Goal: Information Seeking & Learning: Learn about a topic

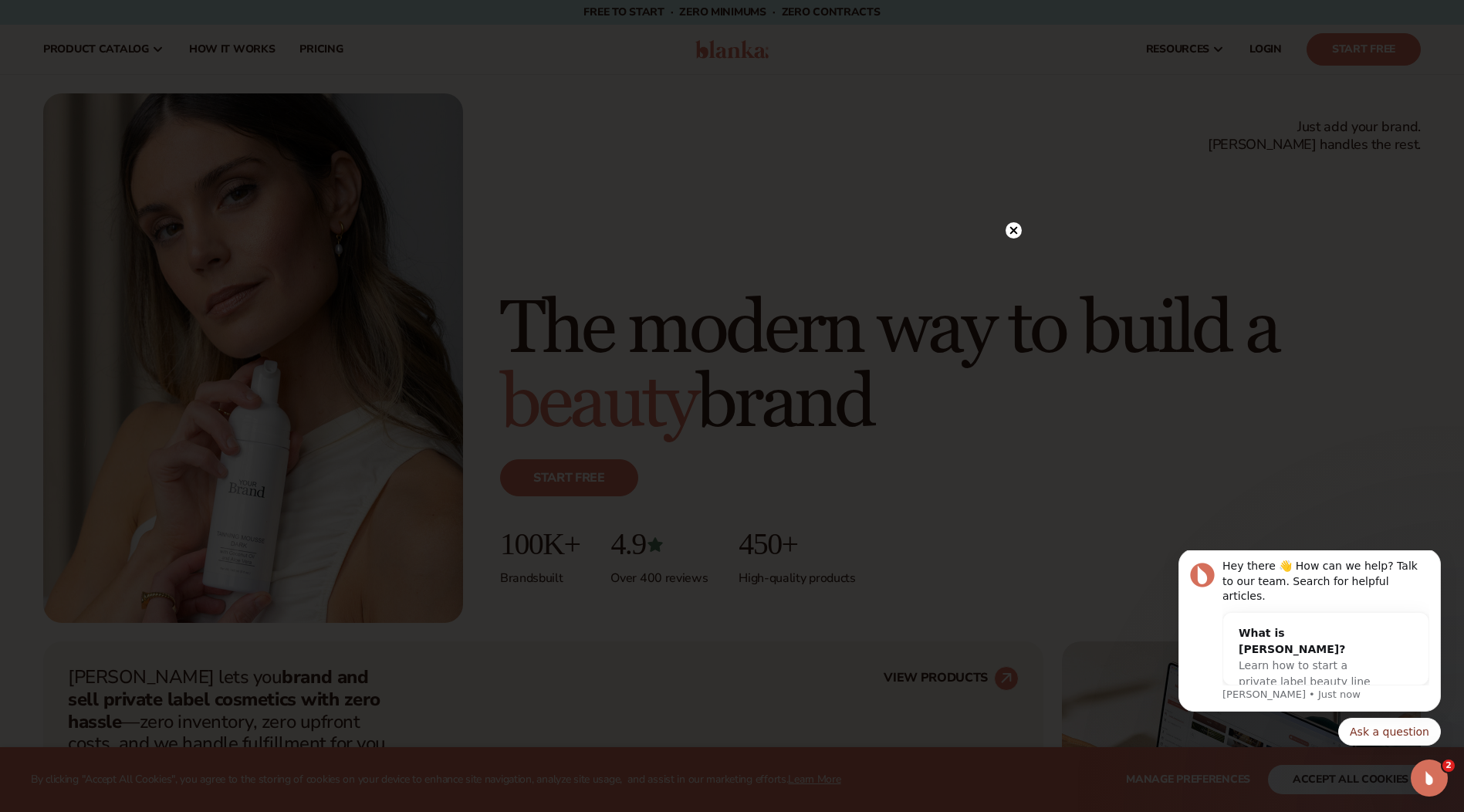
drag, startPoint x: 1421, startPoint y: 2, endPoint x: 1017, endPoint y: 230, distance: 463.9
click at [1017, 230] on circle at bounding box center [1014, 230] width 16 height 16
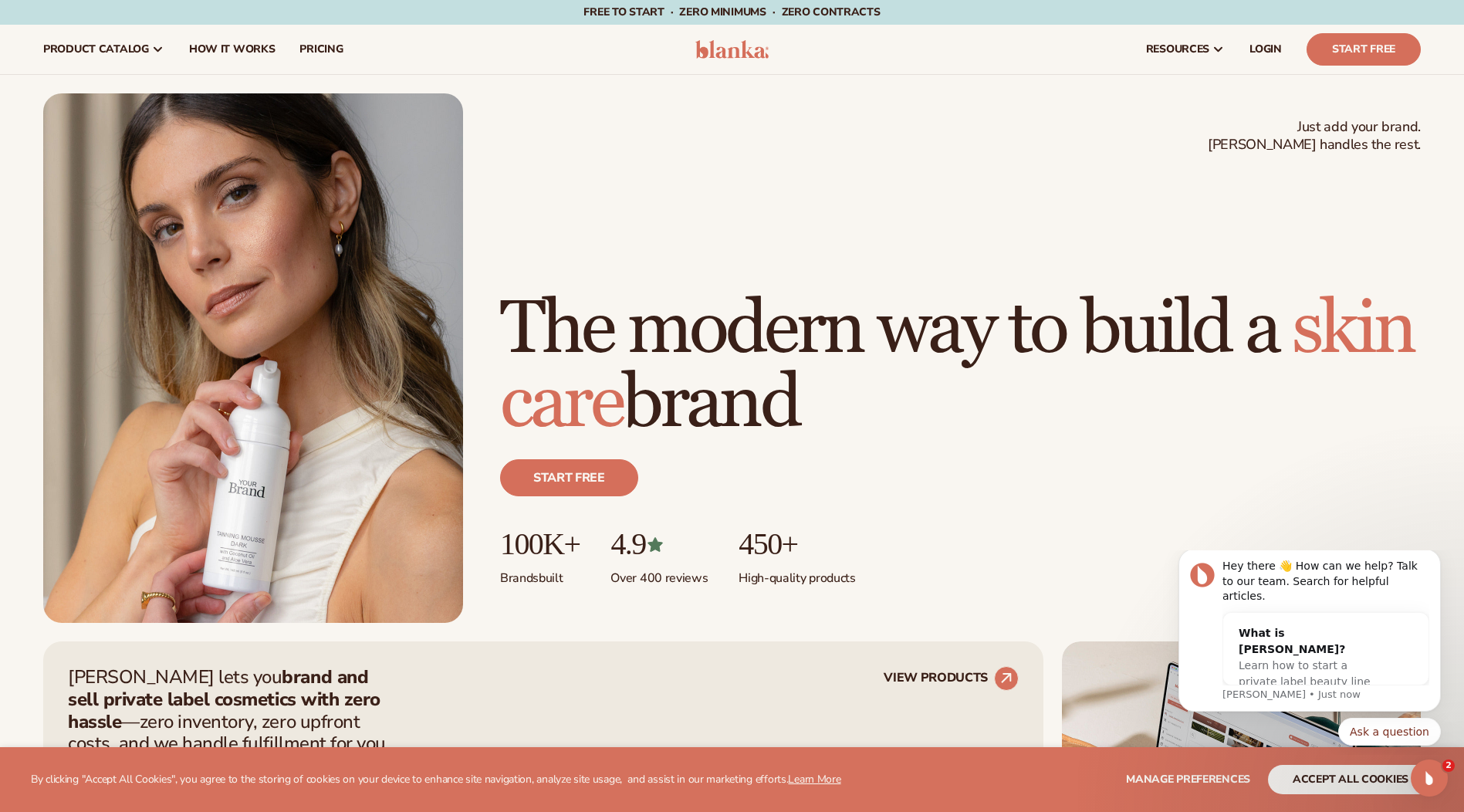
drag, startPoint x: 1431, startPoint y: 1, endPoint x: 688, endPoint y: 111, distance: 751.1
click at [688, 111] on div "Just add your brand. Blanka handles the rest. beauty,skin care,wellness,makeup …" at bounding box center [732, 357] width 1378 height 529
click at [329, 51] on span "pricing" at bounding box center [320, 49] width 43 height 12
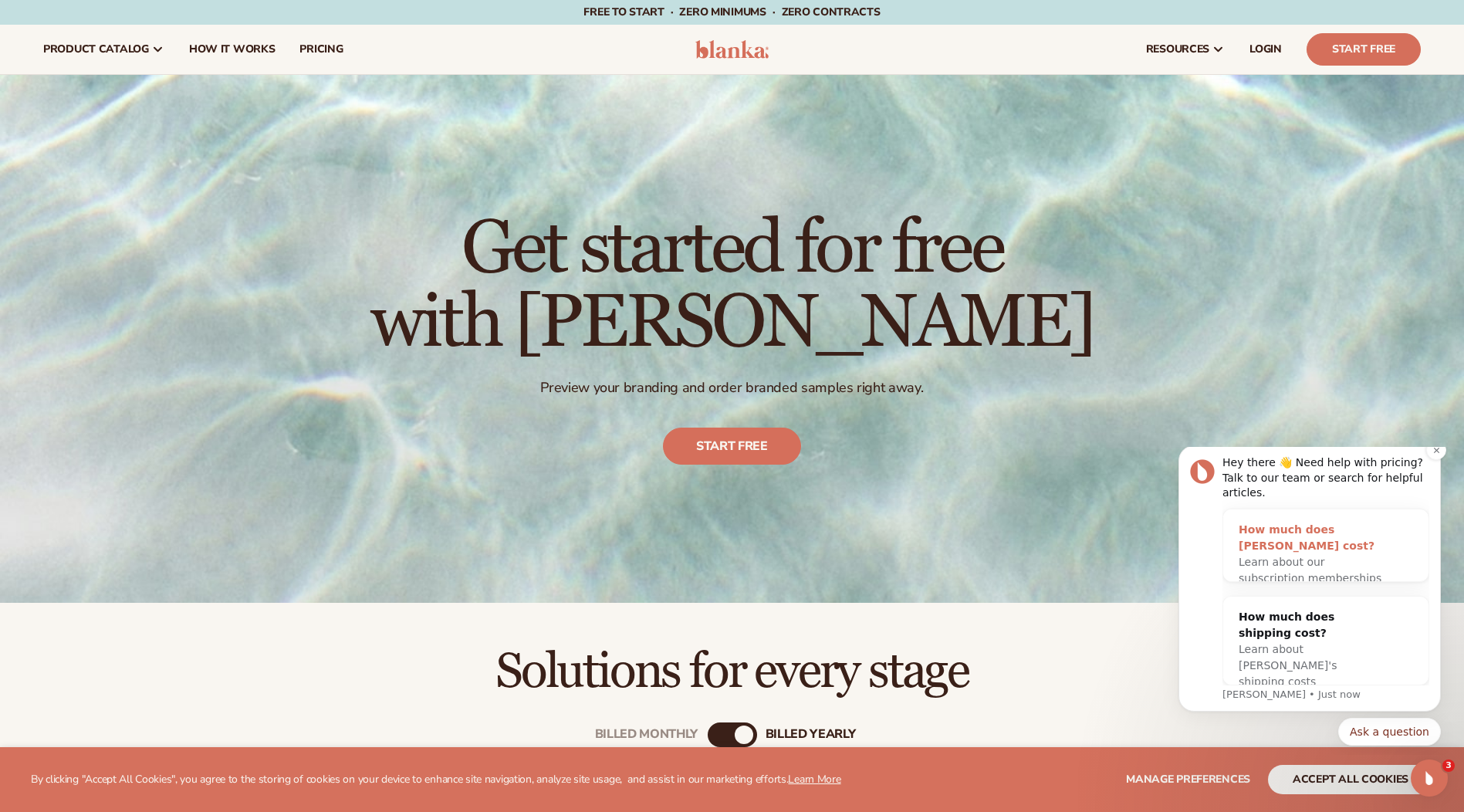
click at [1267, 532] on div "How much does [PERSON_NAME] cost?" at bounding box center [1310, 538] width 143 height 32
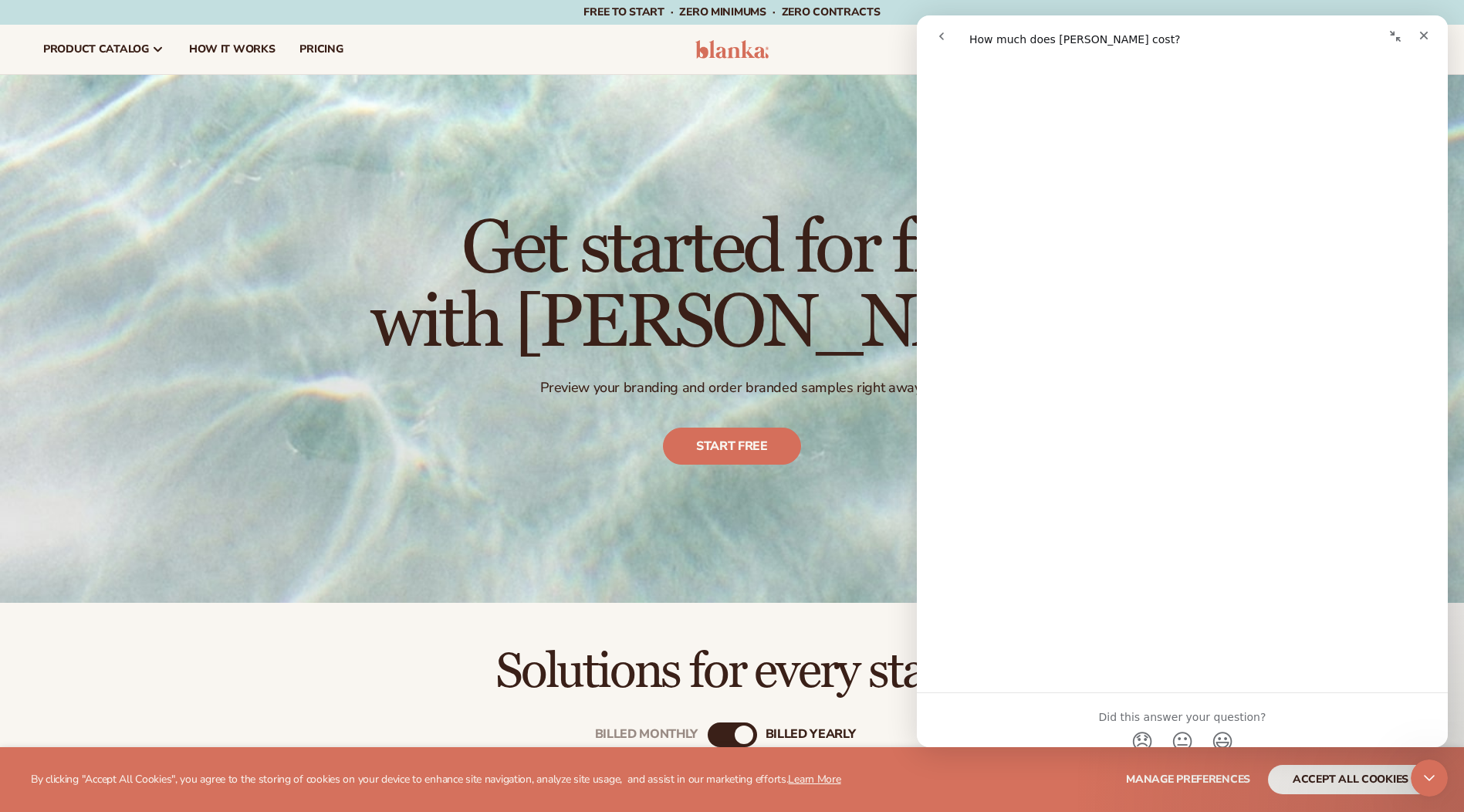
scroll to position [648, 0]
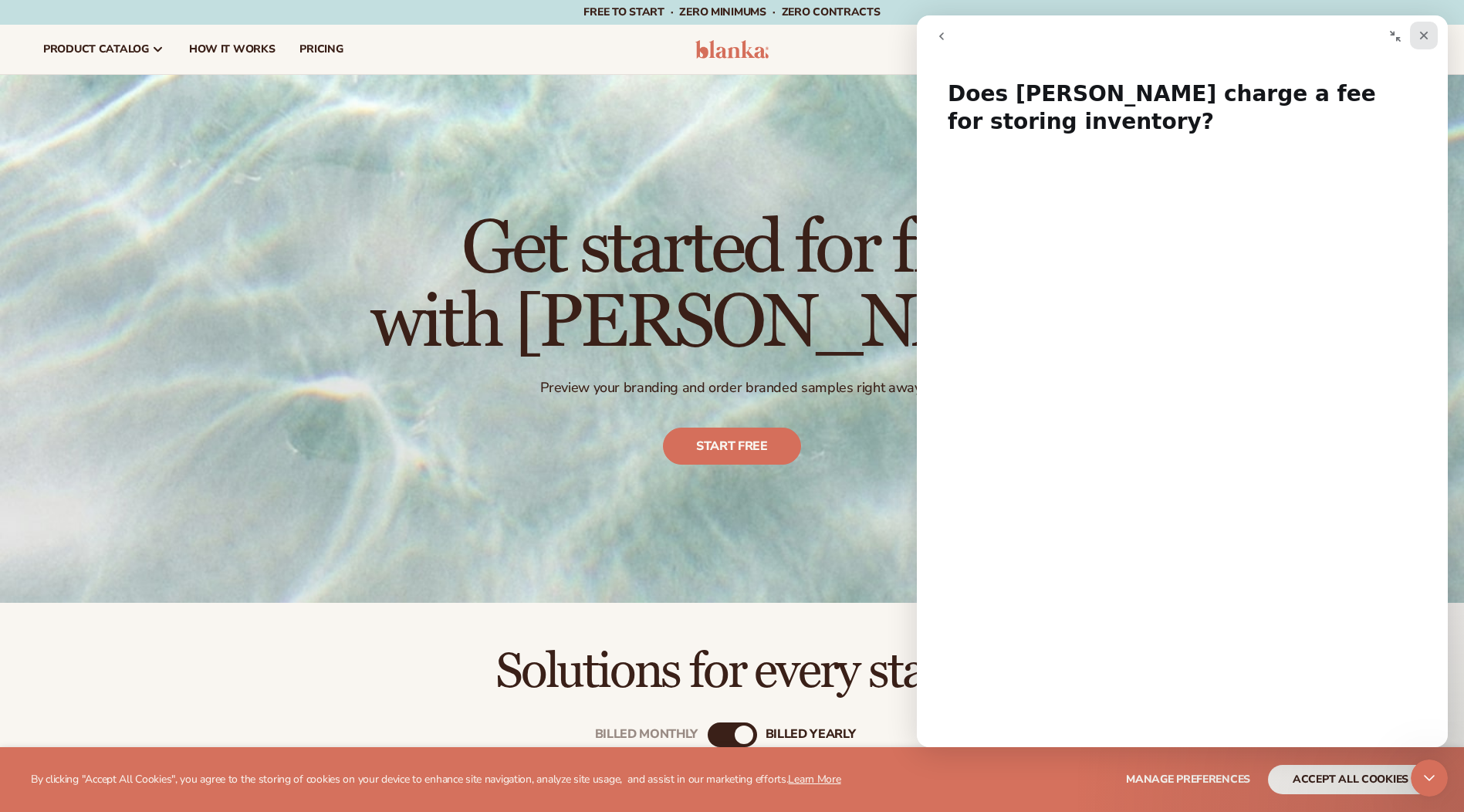
click at [1421, 40] on icon "Close" at bounding box center [1424, 36] width 8 height 8
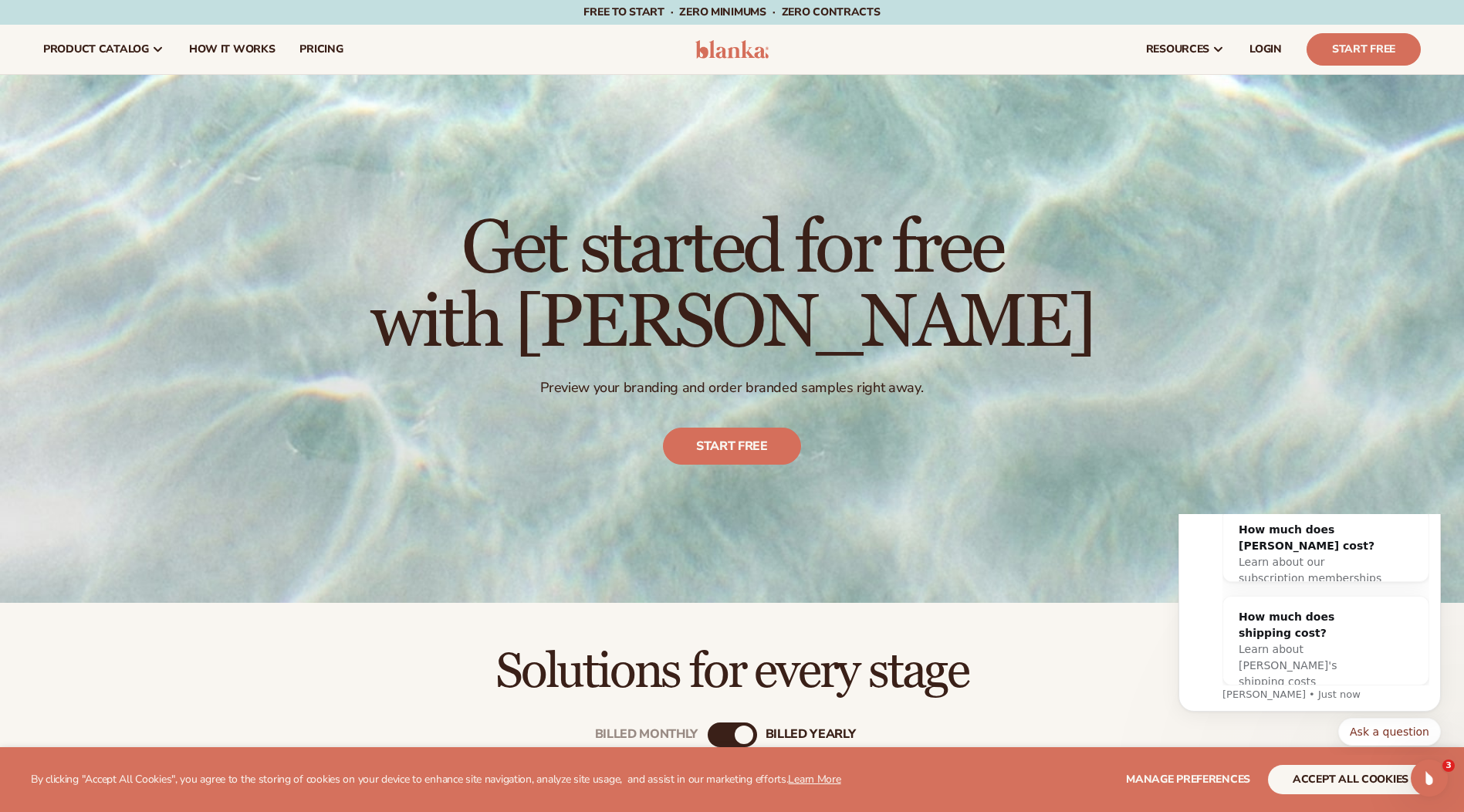
scroll to position [0, 0]
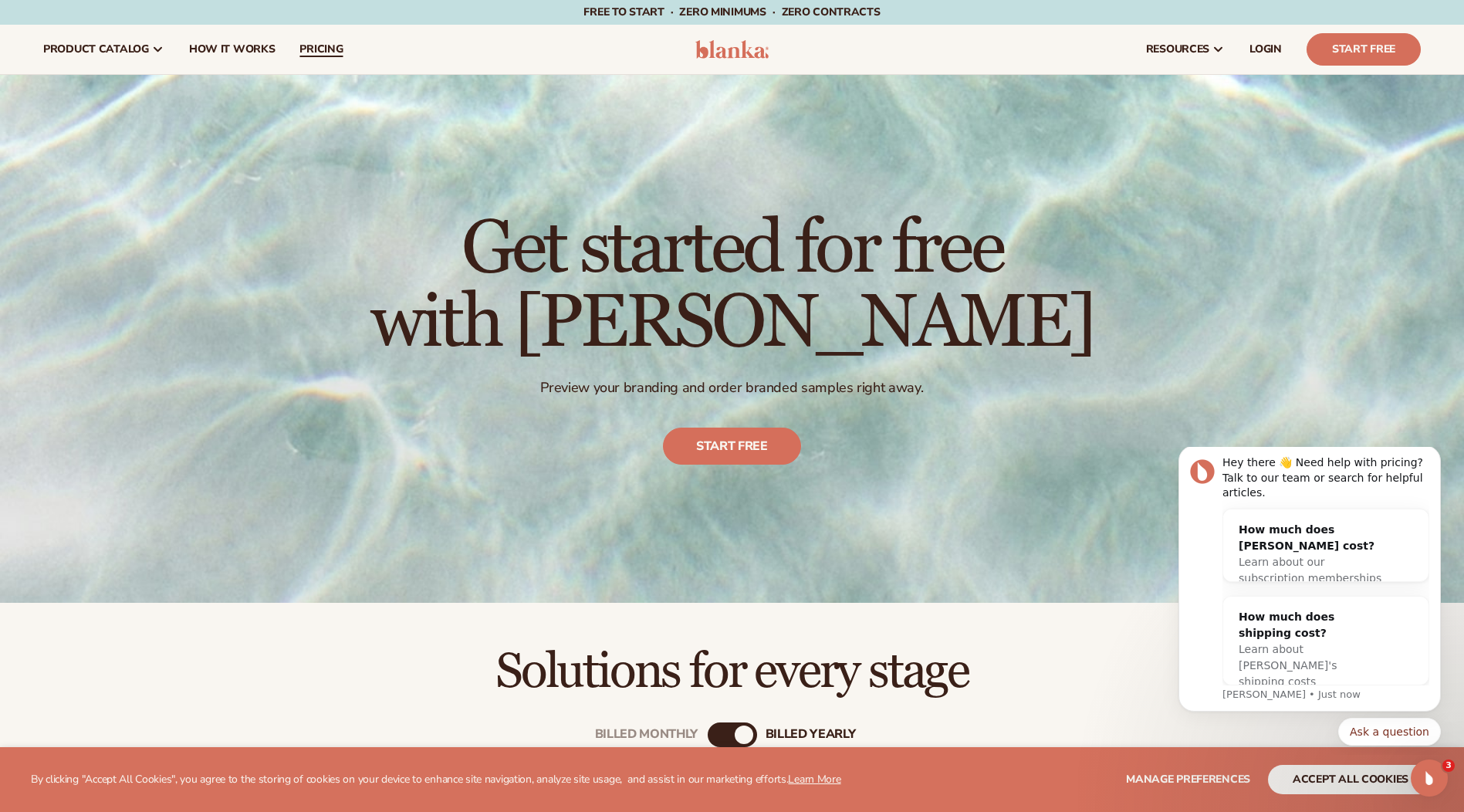
click at [317, 49] on span "pricing" at bounding box center [320, 49] width 43 height 12
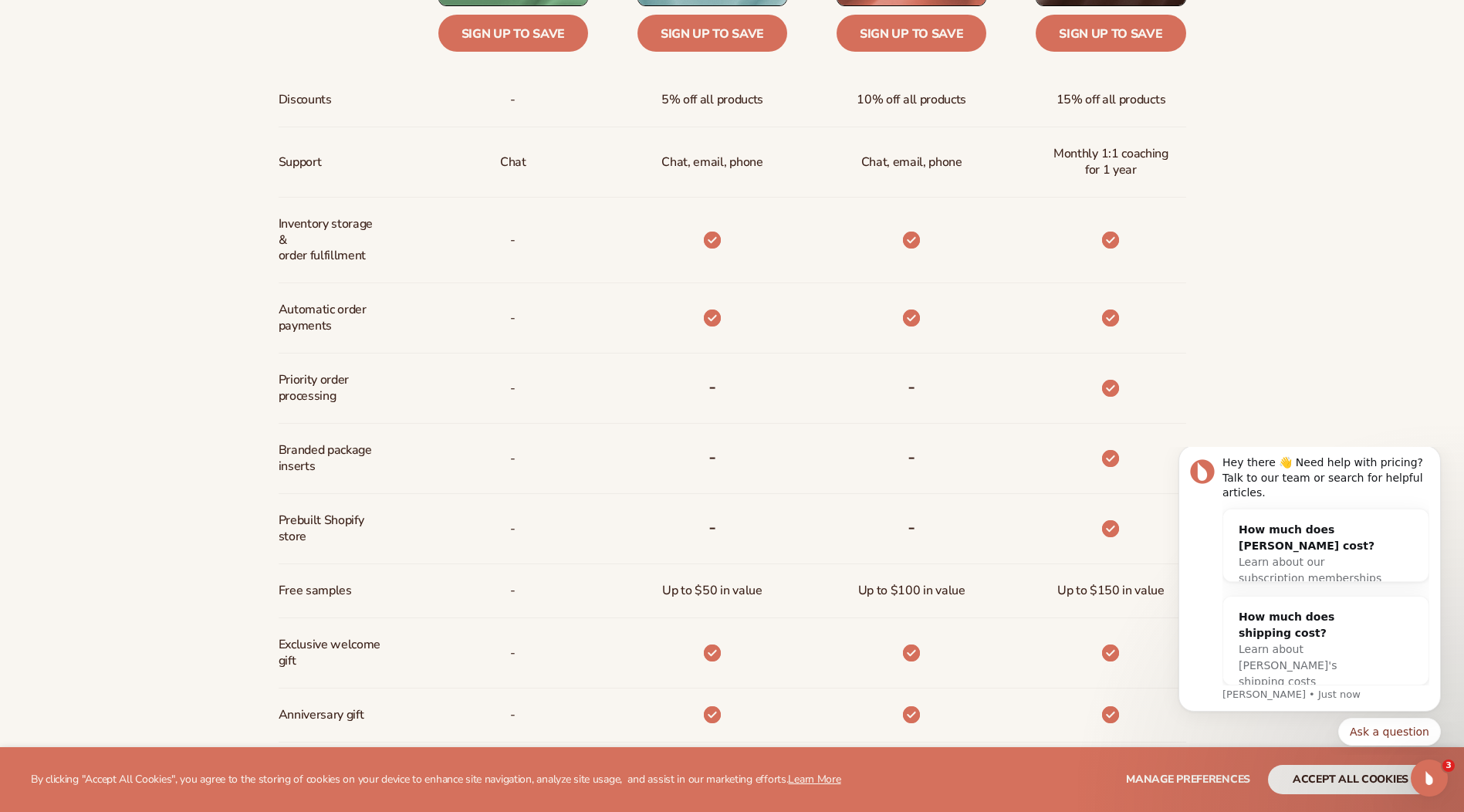
scroll to position [926, 0]
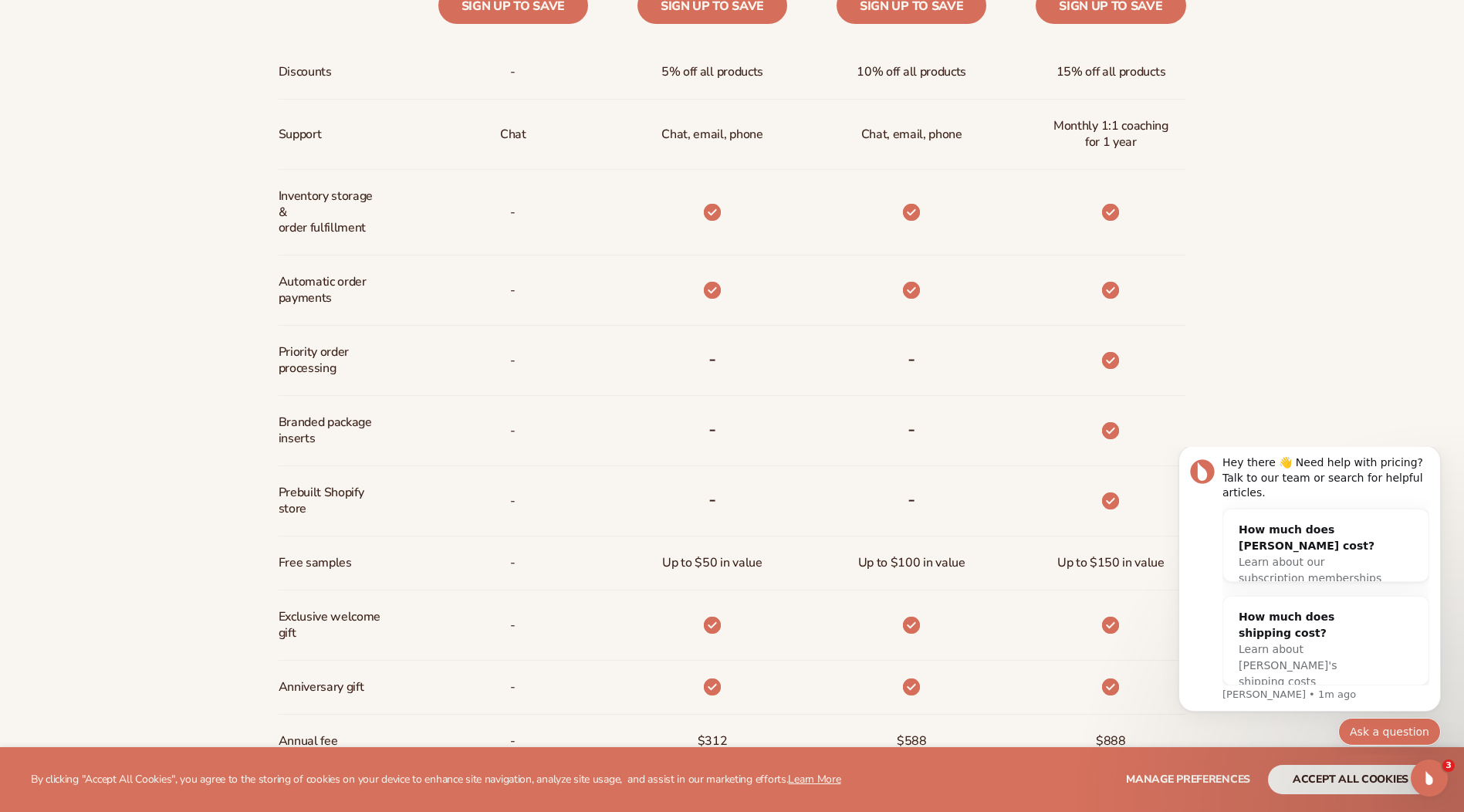
click at [1402, 729] on button "Ask a question" at bounding box center [1389, 732] width 103 height 28
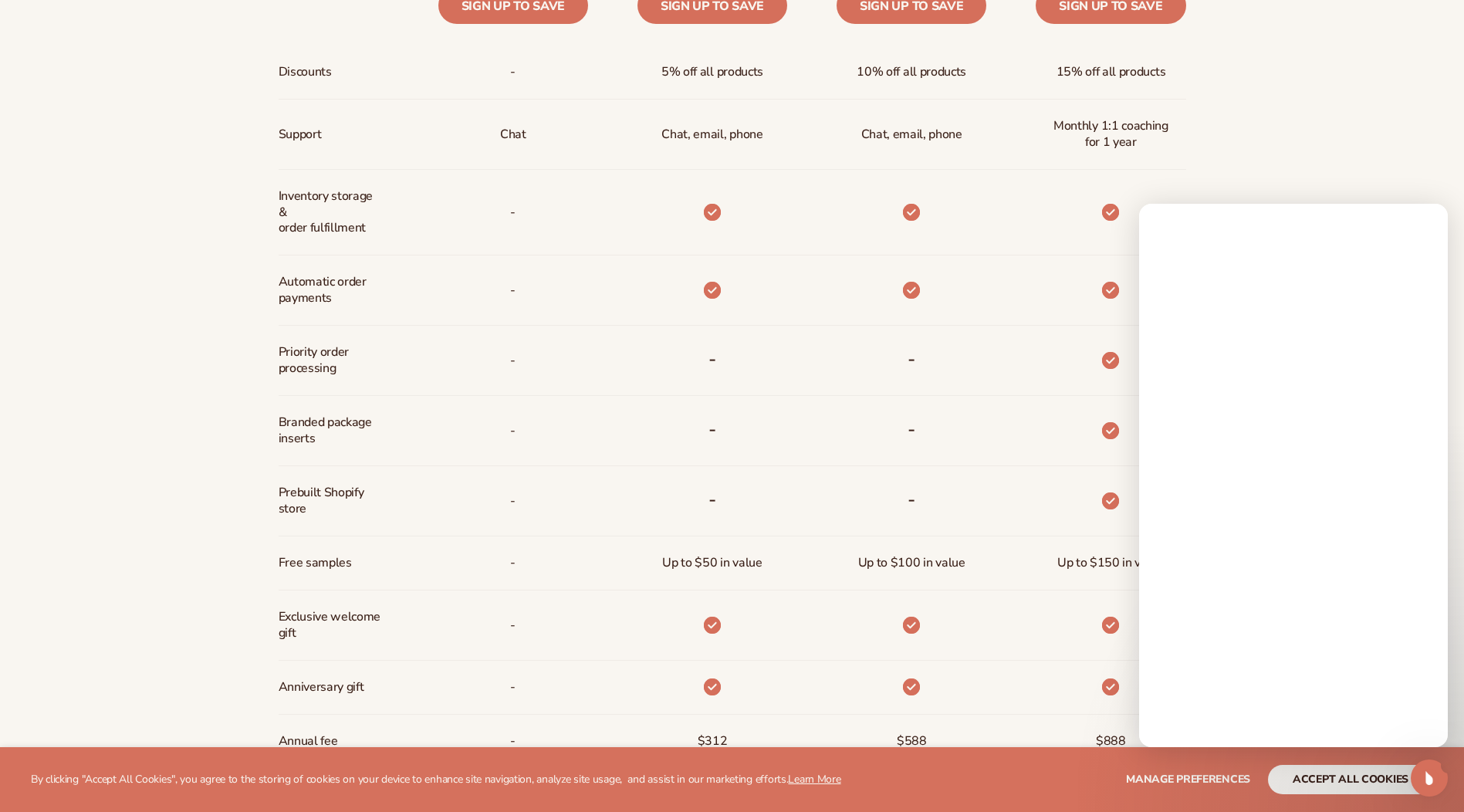
scroll to position [0, 0]
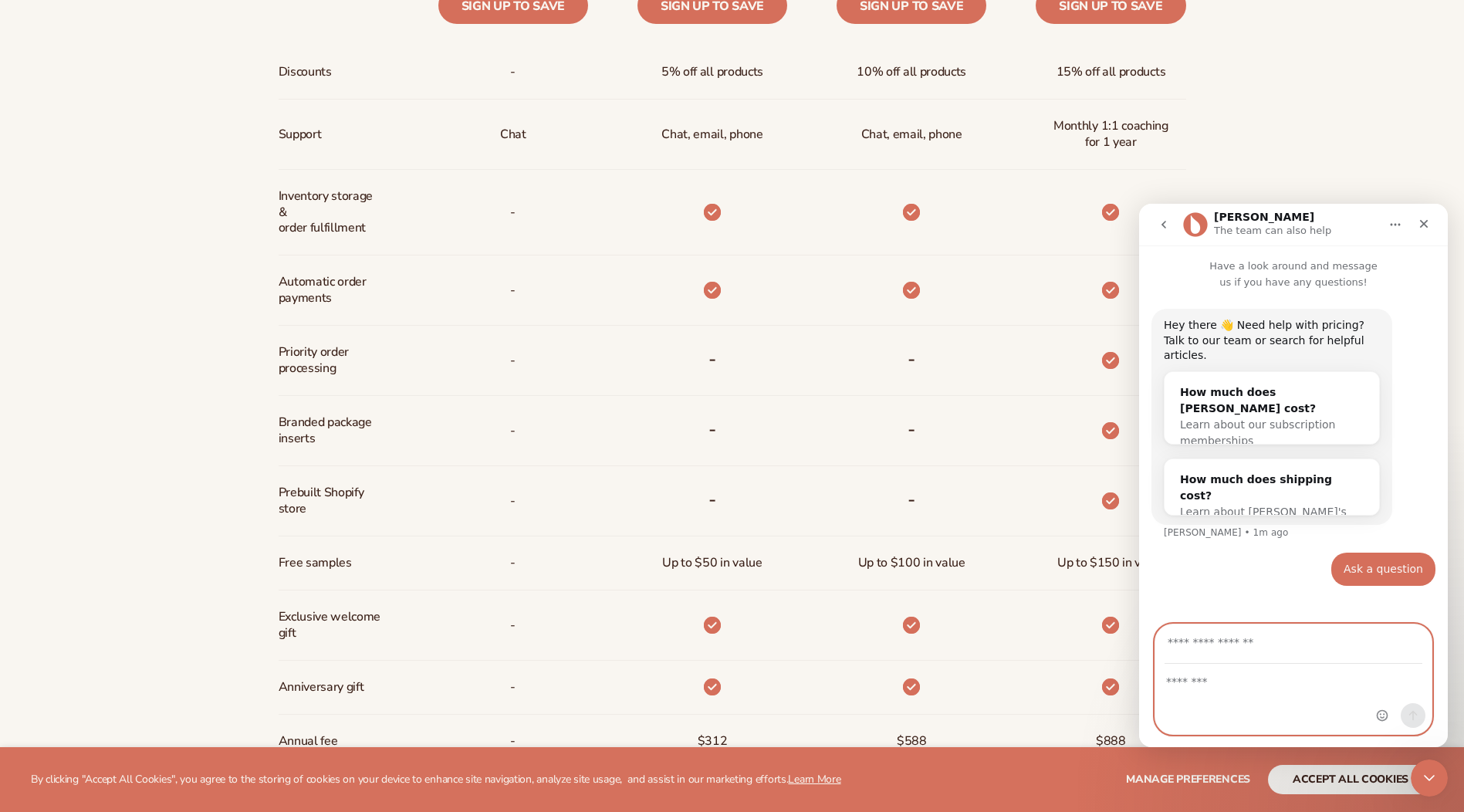
click at [1206, 685] on textarea "Message…" at bounding box center [1293, 677] width 276 height 26
type textarea "**********"
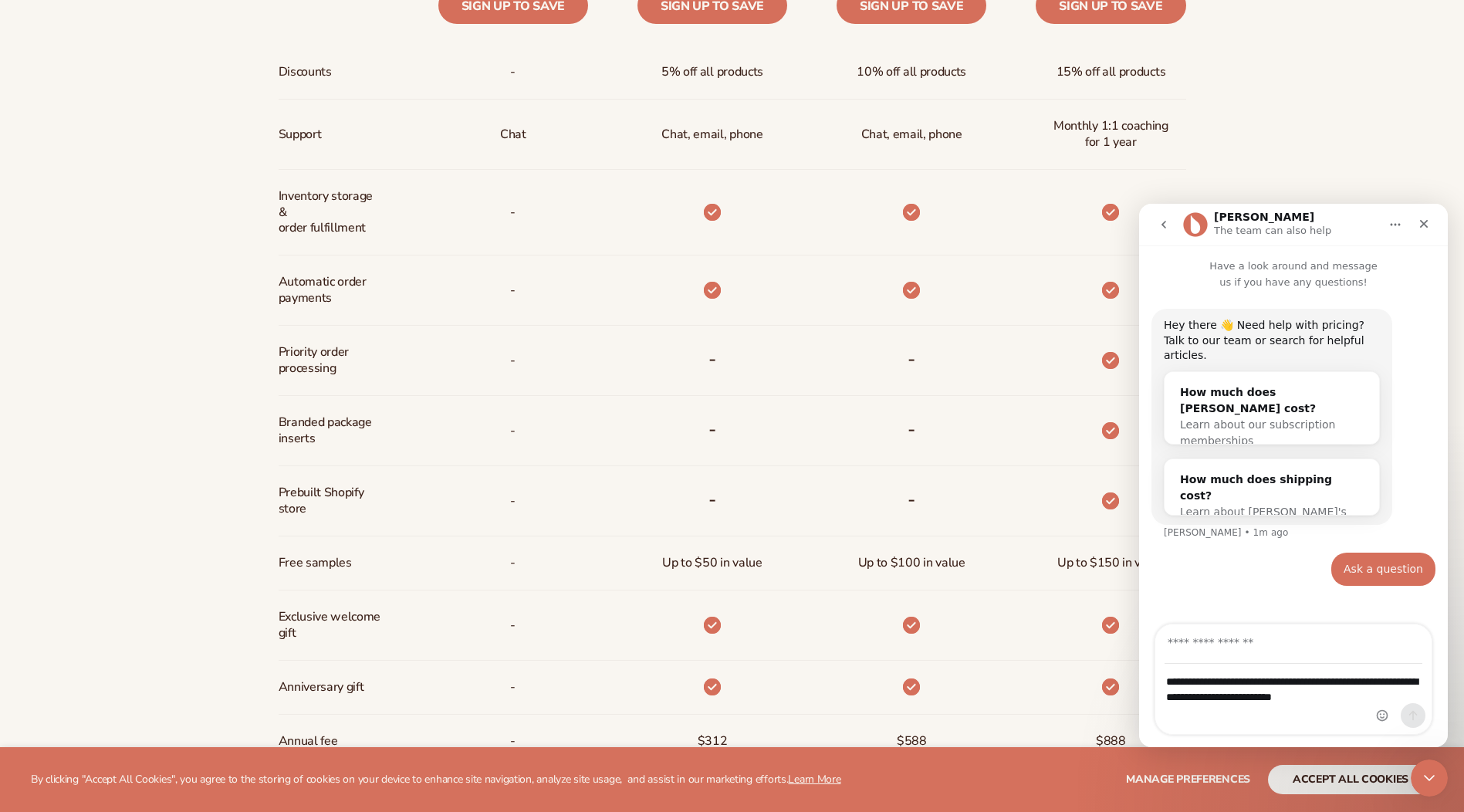
click at [202, 549] on div "Billed Monthly billed Yearly Billed Monthly billed Yearly Discounts Support Inv…" at bounding box center [732, 291] width 1464 height 1040
click at [1429, 214] on div "Close" at bounding box center [1424, 224] width 28 height 28
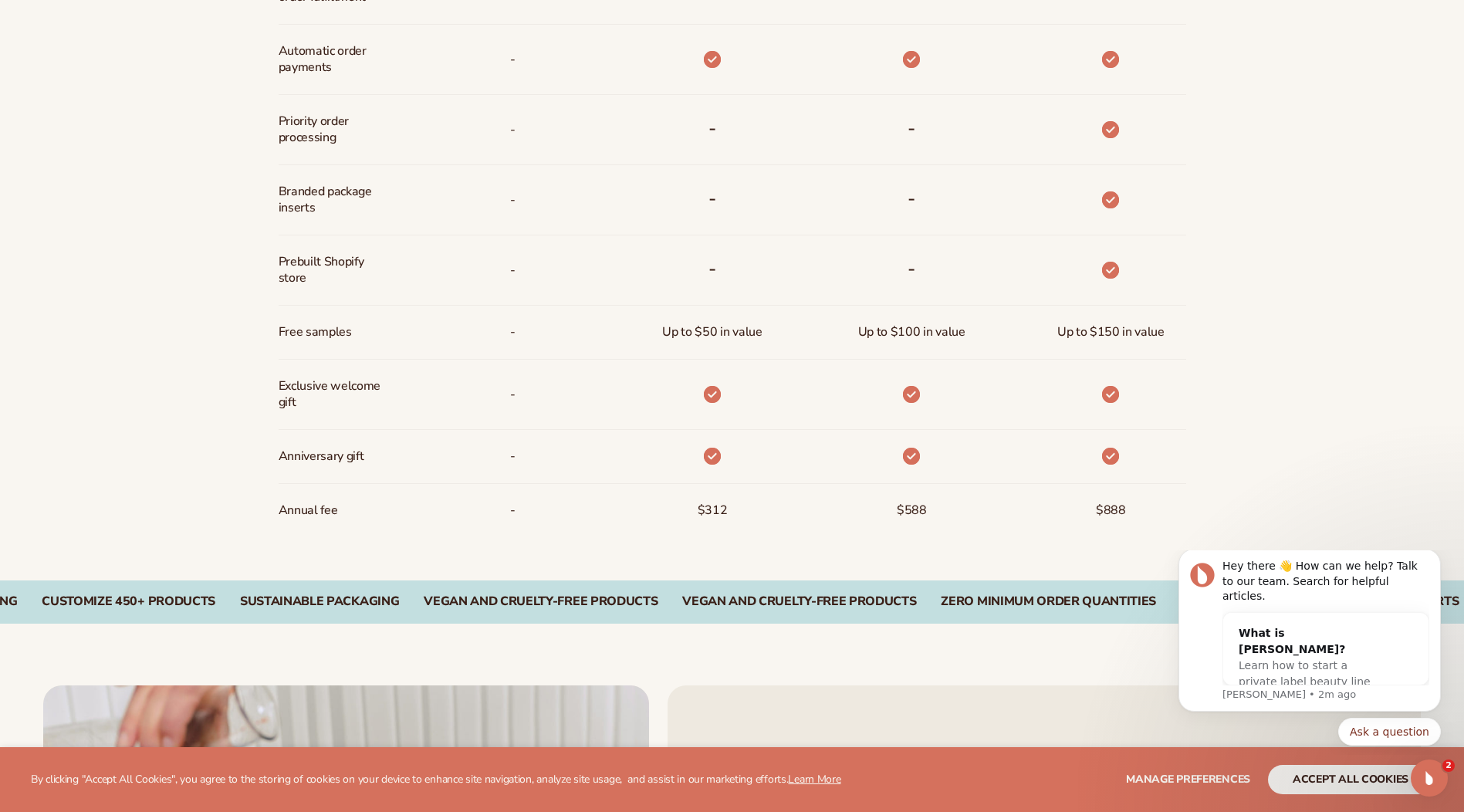
scroll to position [1157, 0]
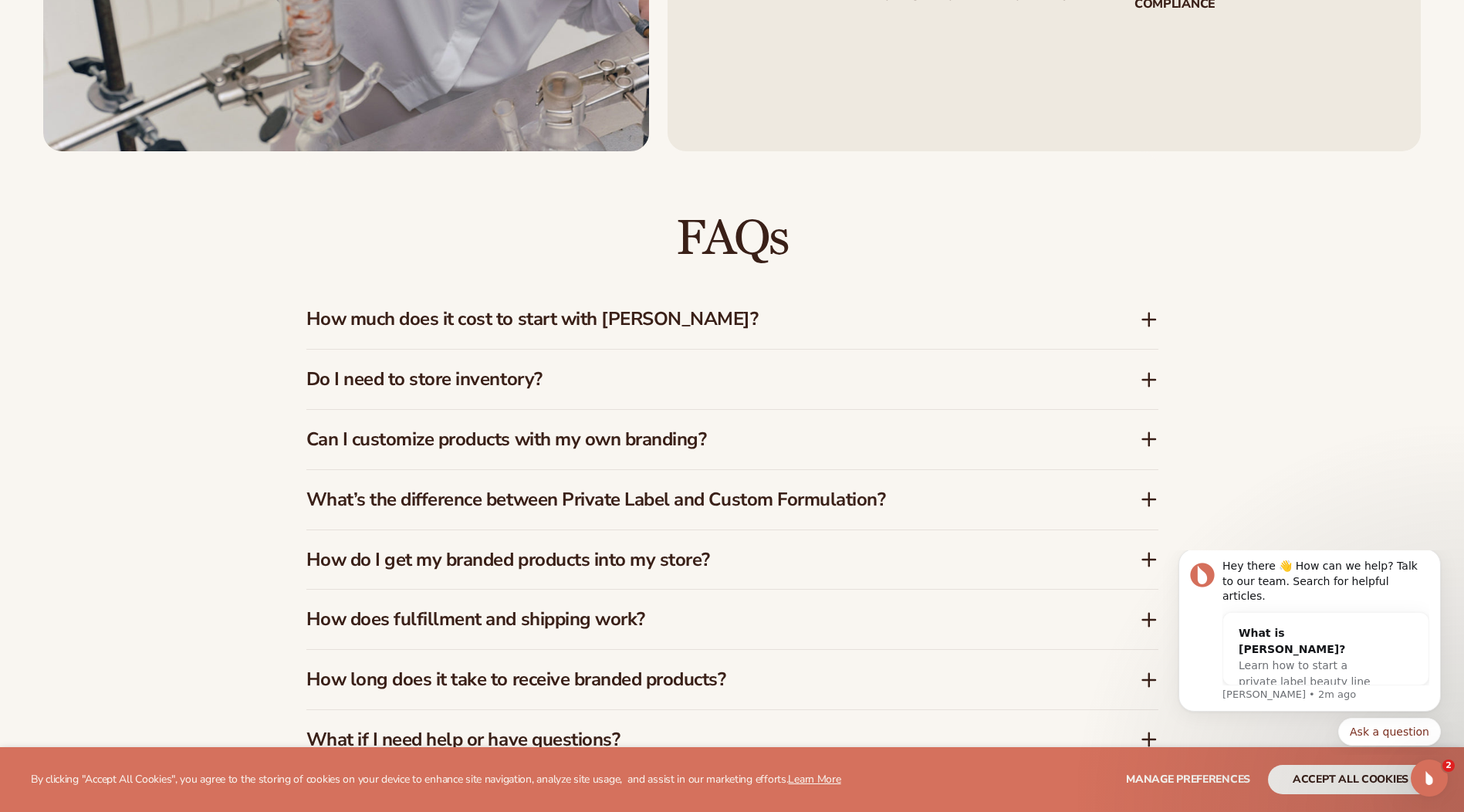
scroll to position [2392, 0]
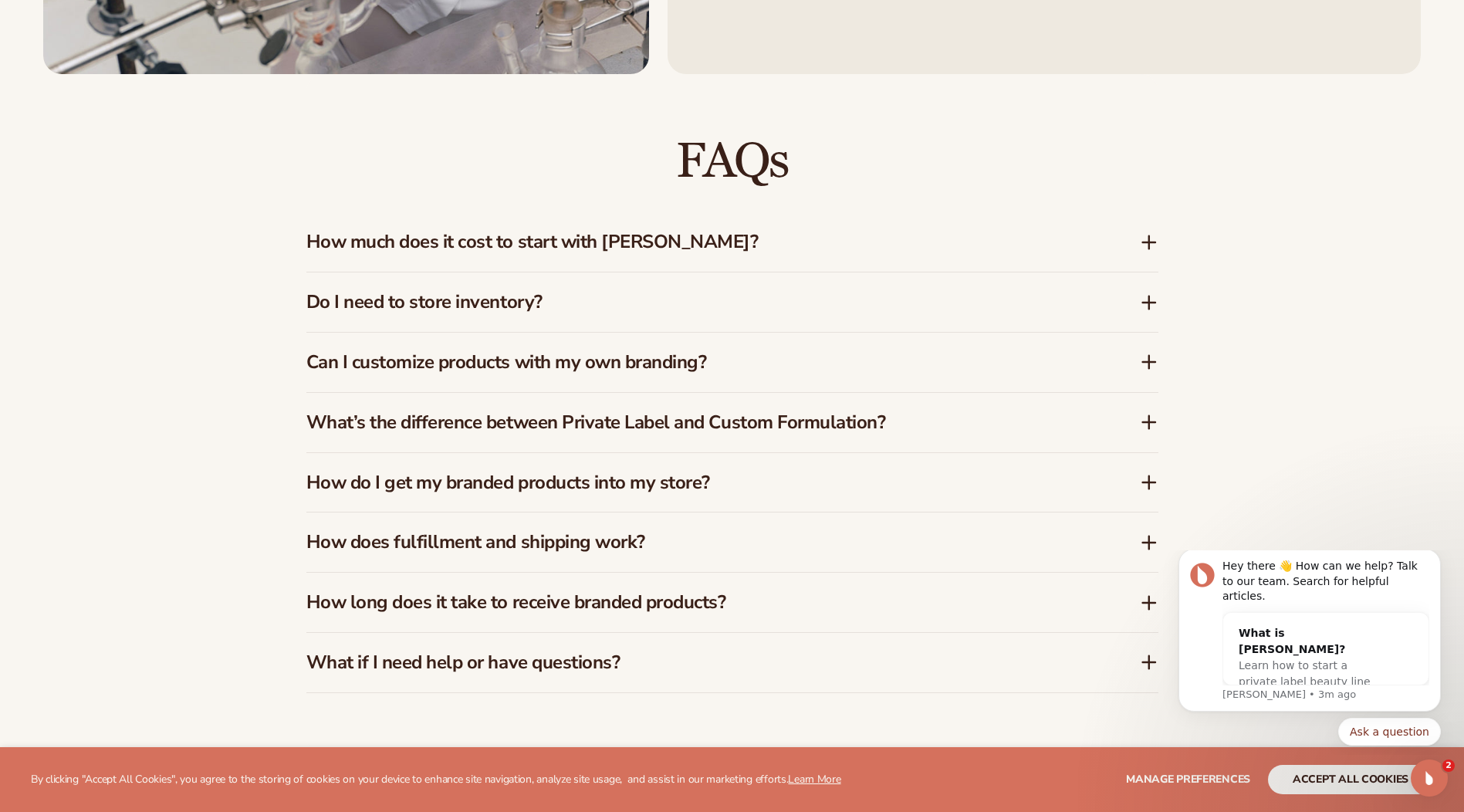
click at [1140, 361] on icon at bounding box center [1149, 361] width 19 height 19
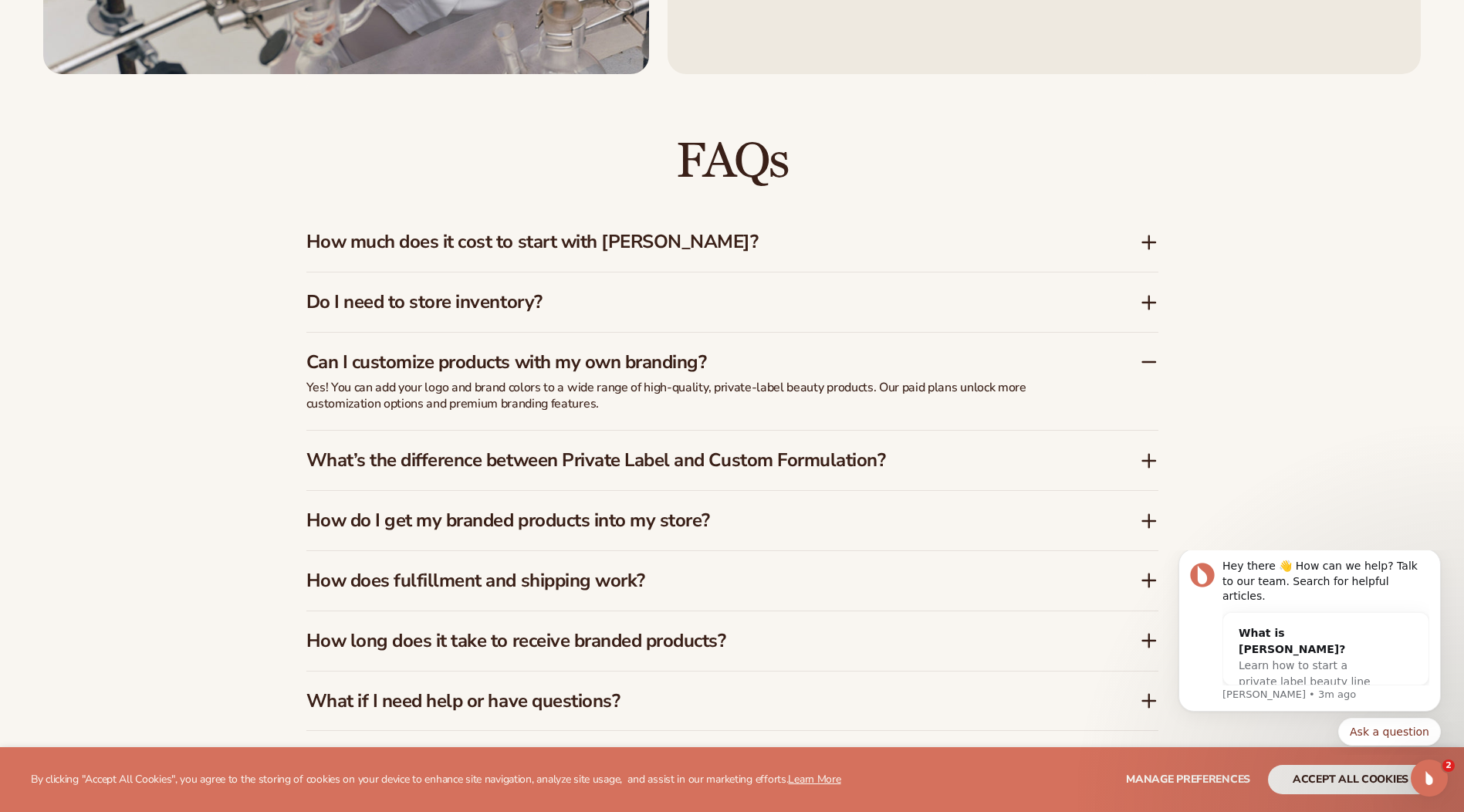
scroll to position [2469, 0]
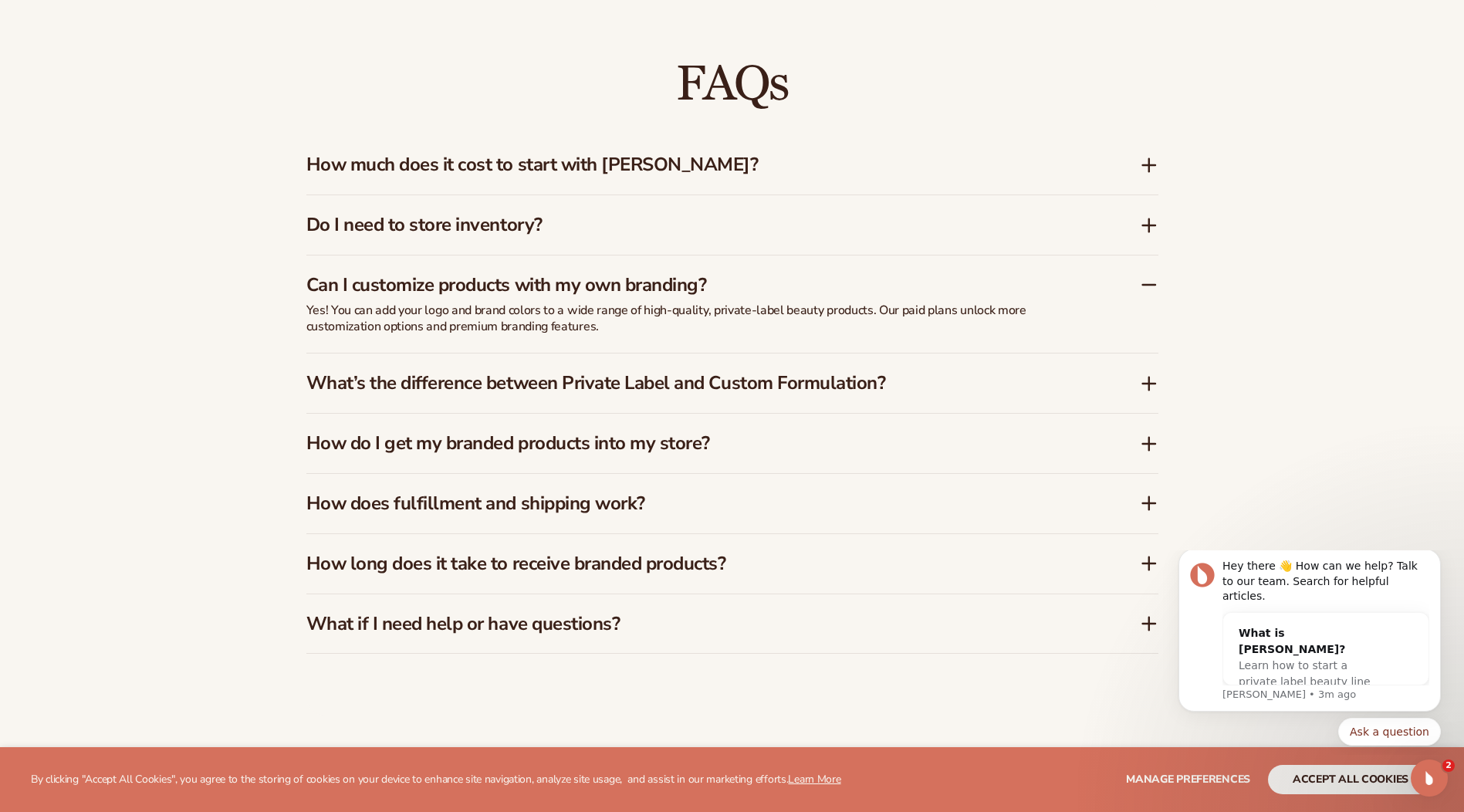
click at [1138, 425] on div "How do I get my branded products into my store?" at bounding box center [732, 442] width 852 height 59
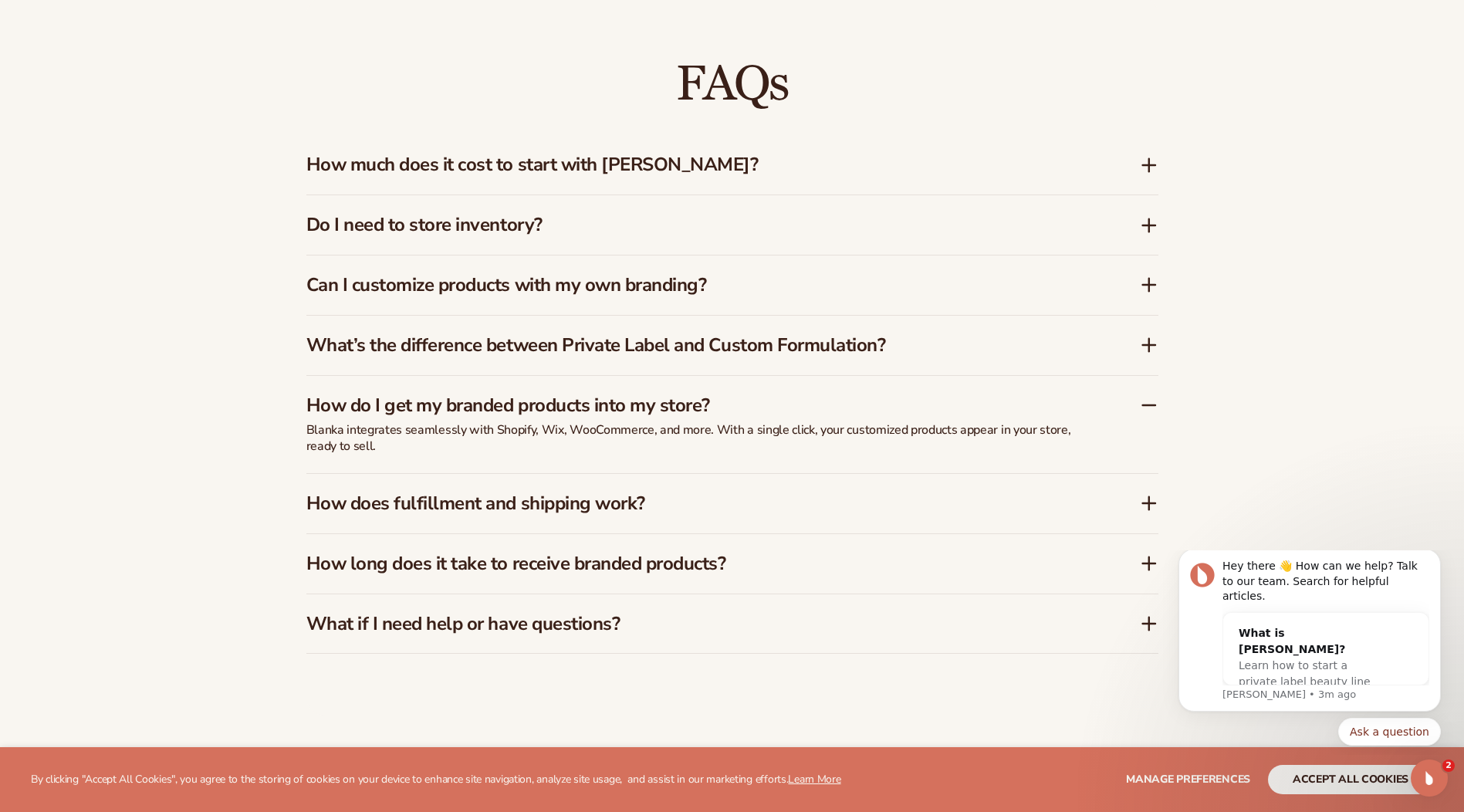
scroll to position [2546, 0]
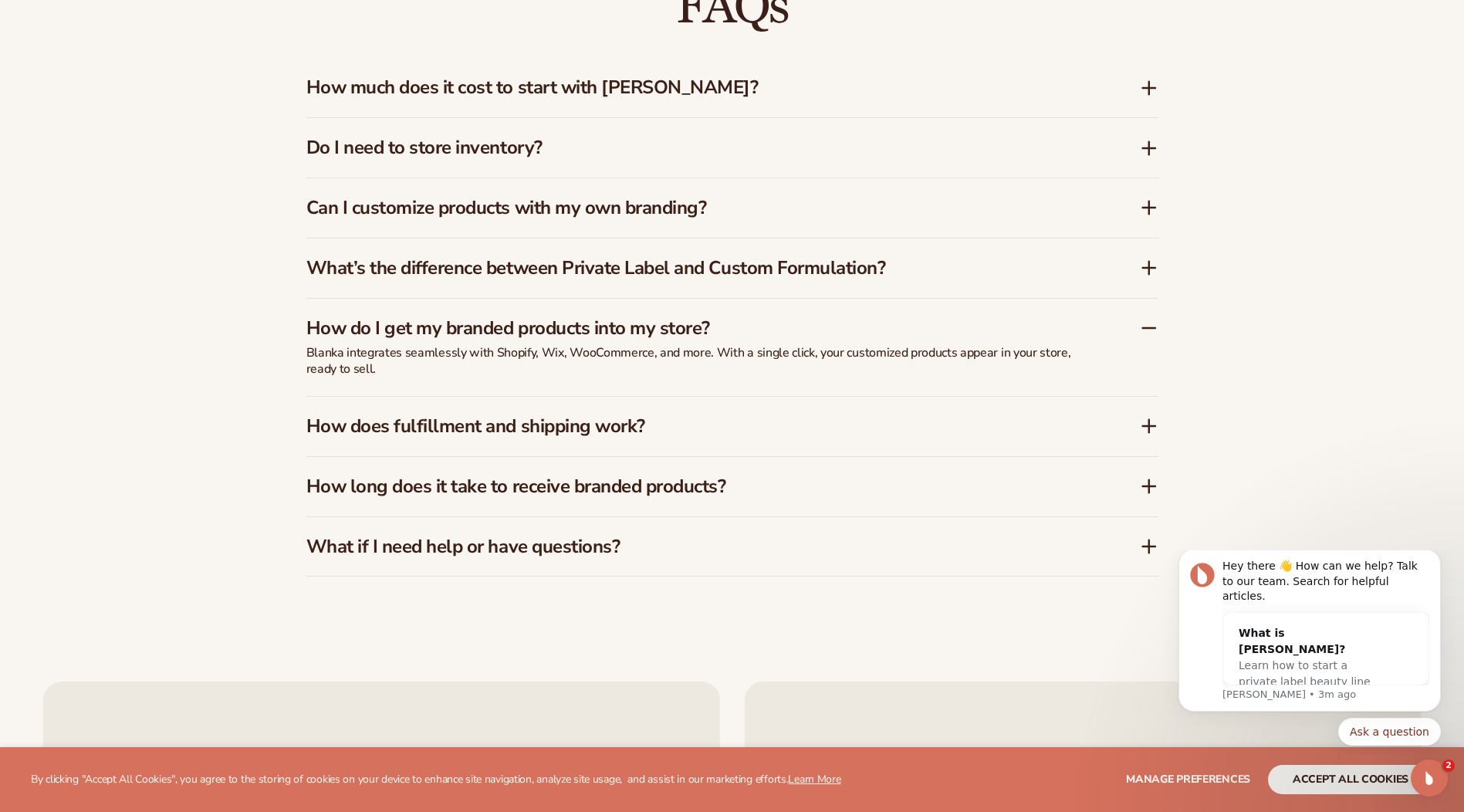
click at [1137, 425] on div "How does fulfillment and shipping work?" at bounding box center [723, 426] width 833 height 23
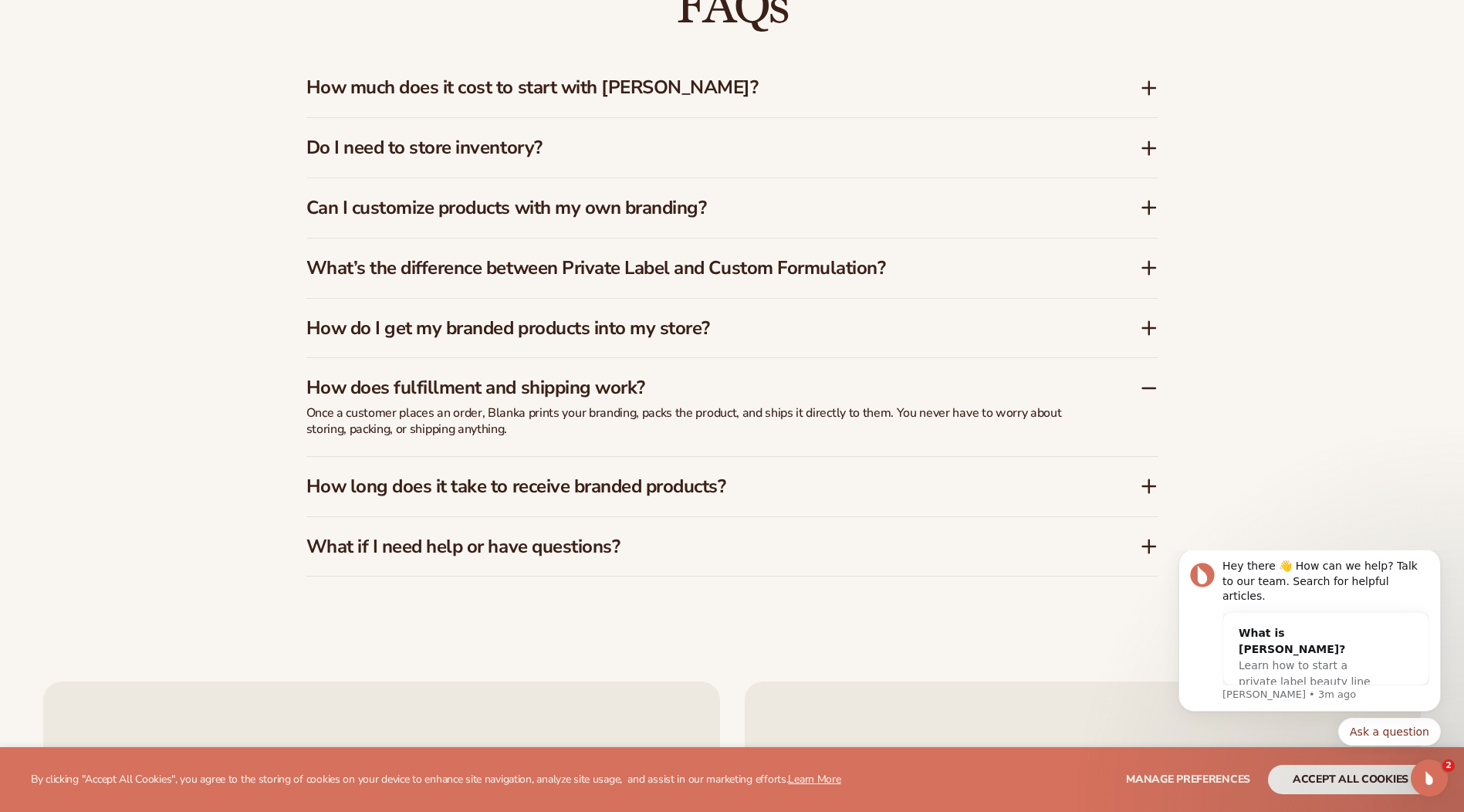
click at [1145, 486] on icon at bounding box center [1149, 486] width 12 height 0
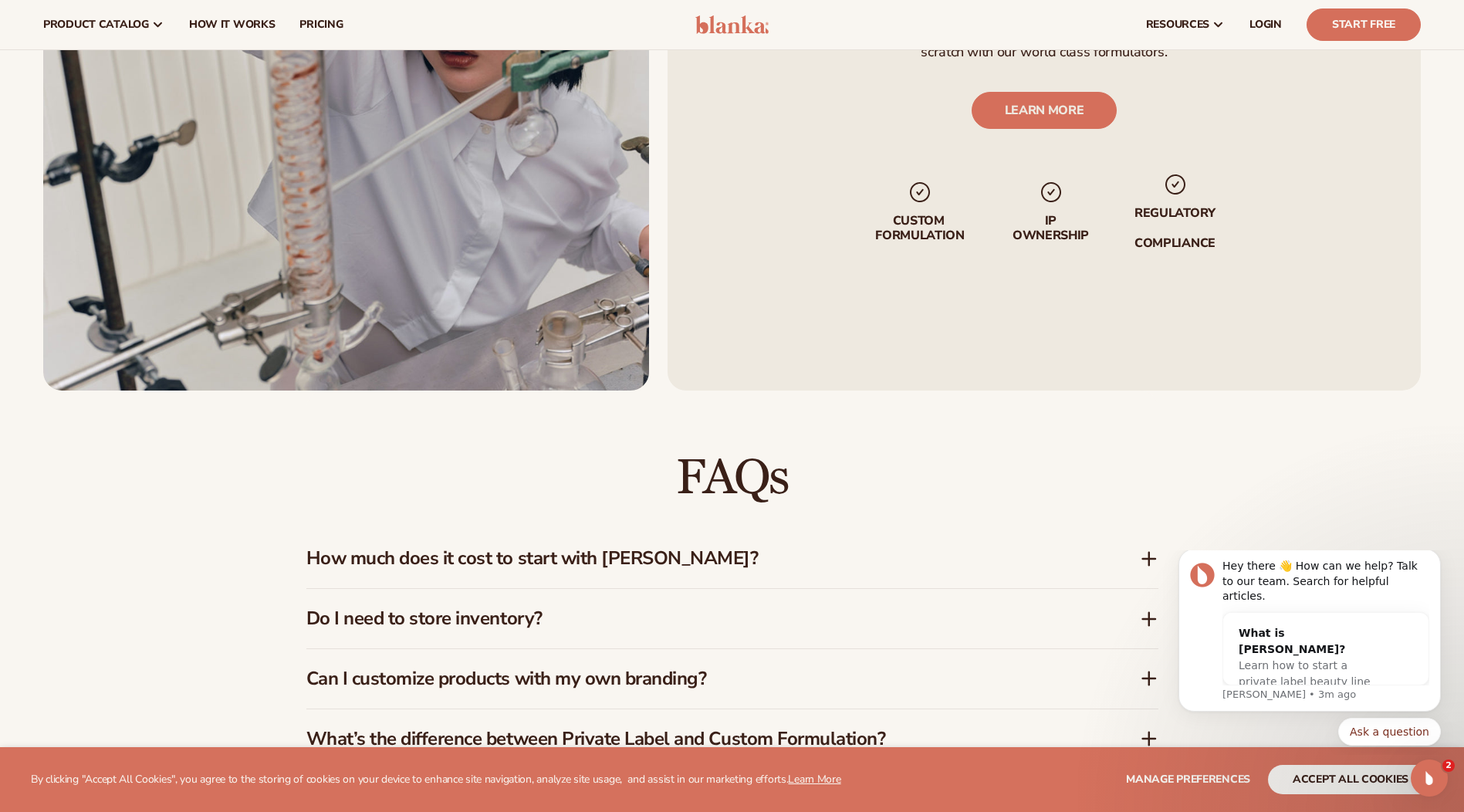
scroll to position [0, 0]
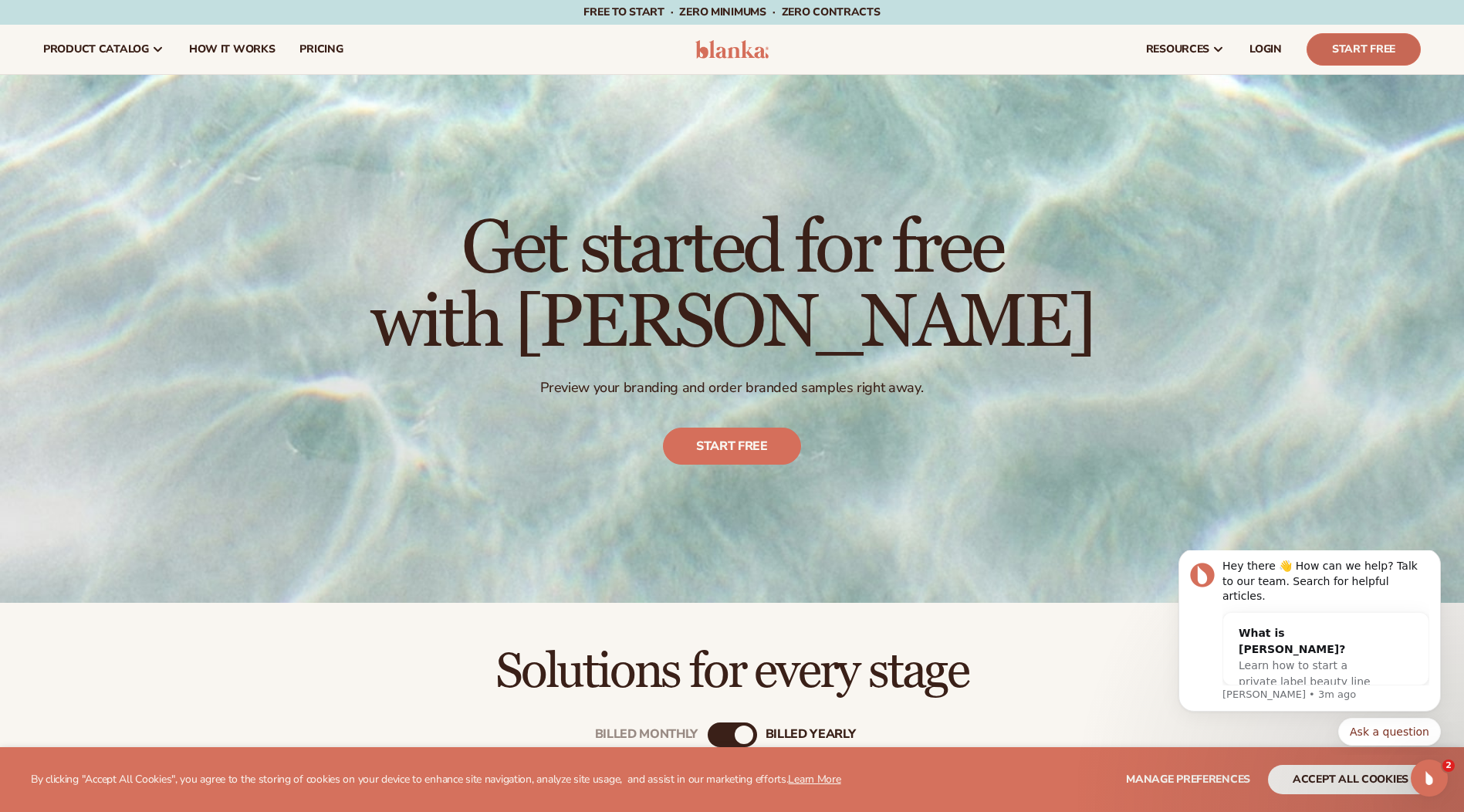
click at [1342, 57] on link "Start Free" at bounding box center [1363, 49] width 114 height 32
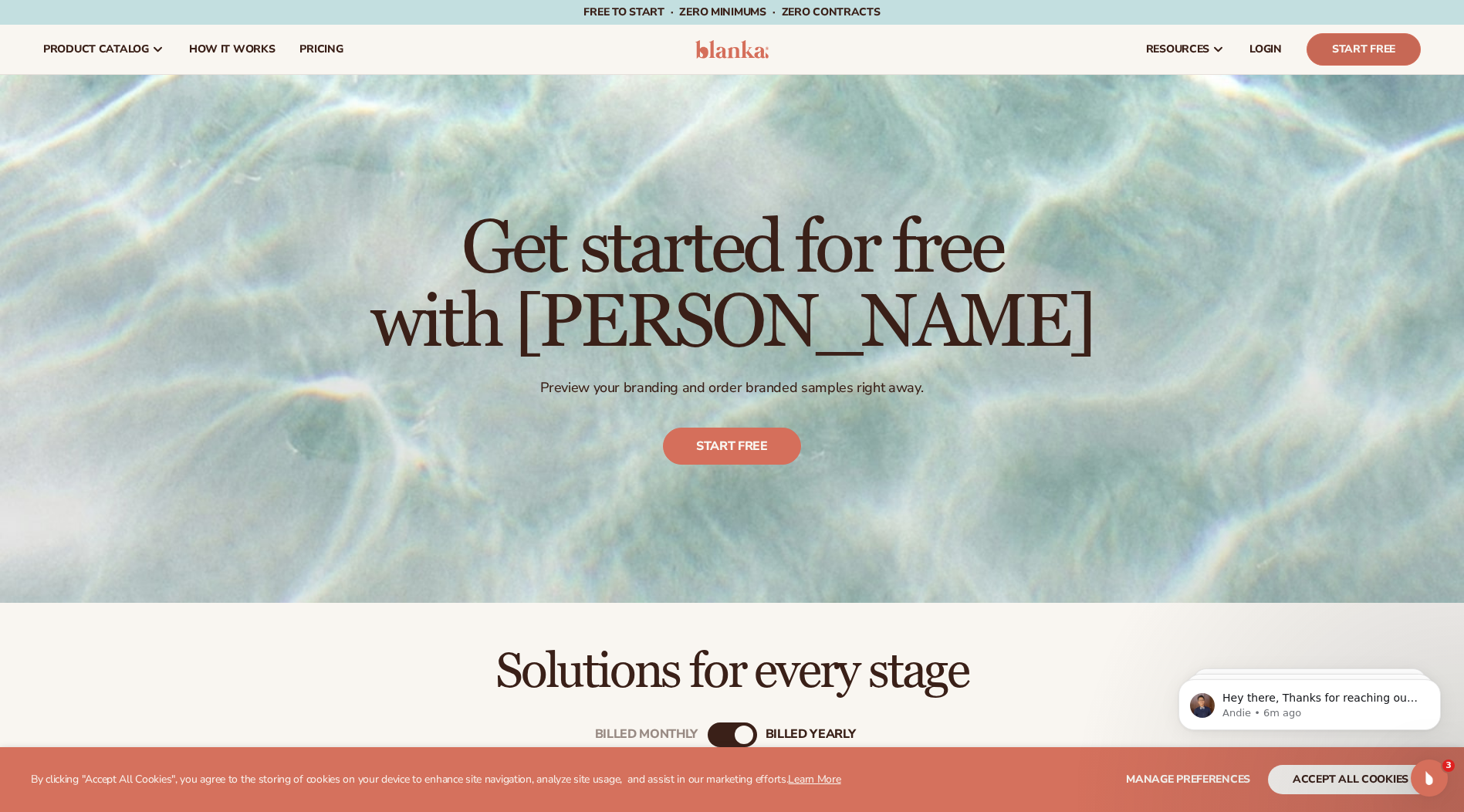
scroll to position [61, 0]
